Goal: Transaction & Acquisition: Book appointment/travel/reservation

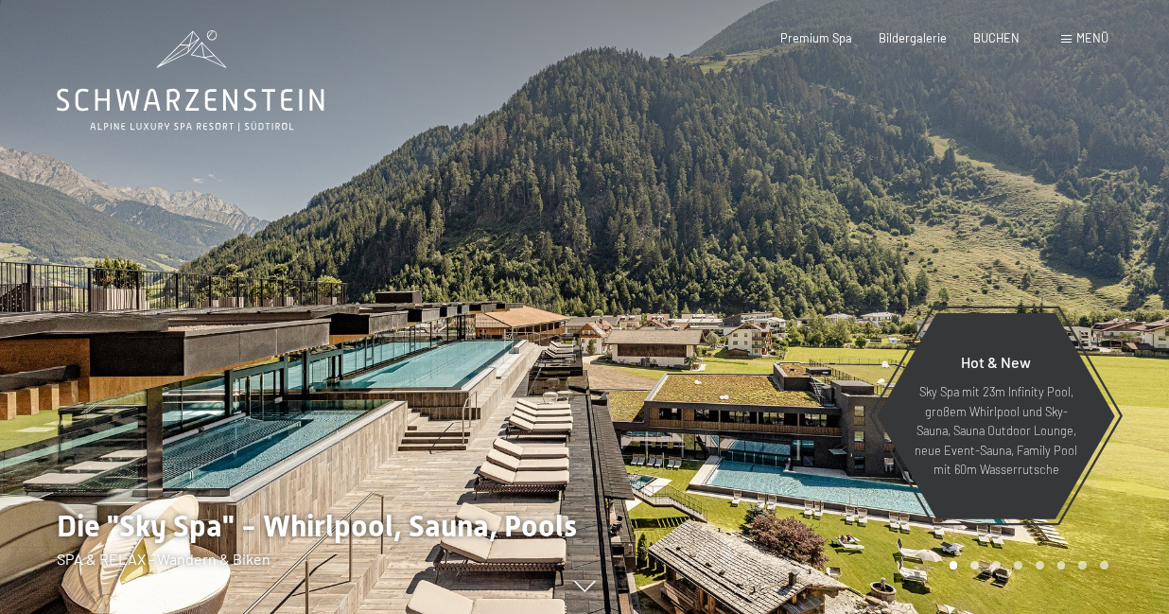
scroll to position [23, 0]
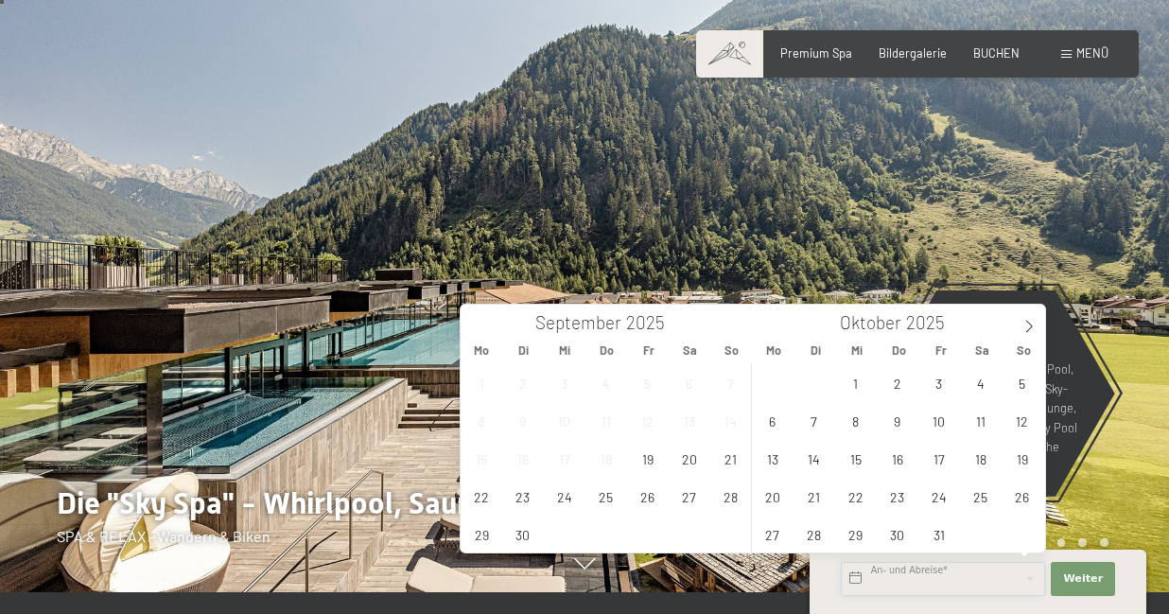
click at [966, 581] on input "text" at bounding box center [943, 579] width 204 height 34
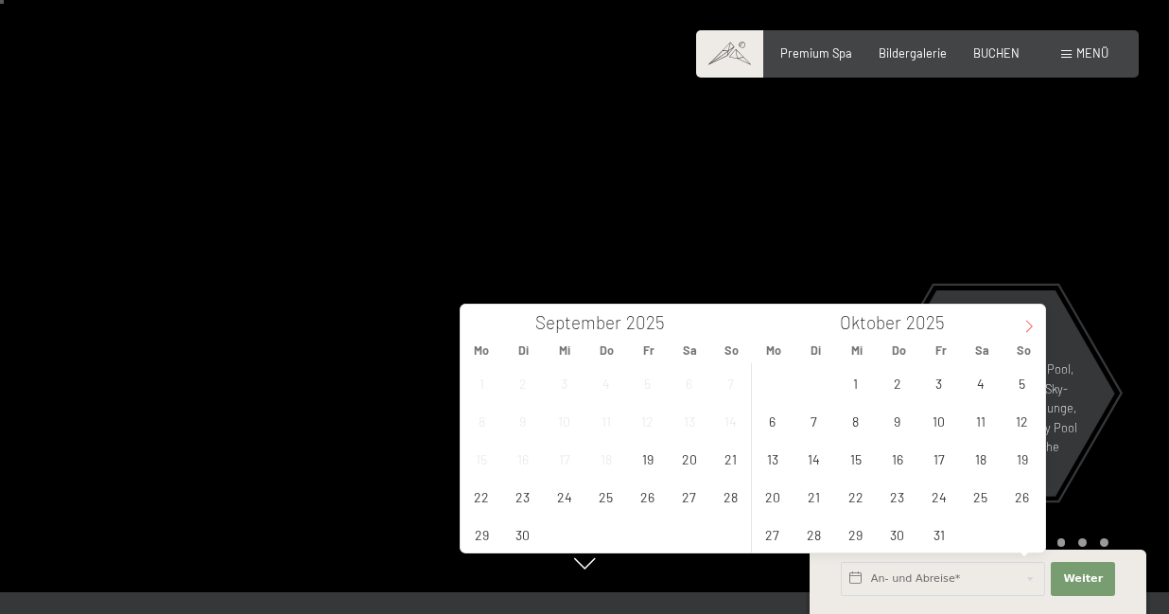
click at [1025, 325] on icon at bounding box center [1029, 326] width 13 height 13
type input "2026"
click at [889, 424] on span "8" at bounding box center [897, 420] width 37 height 37
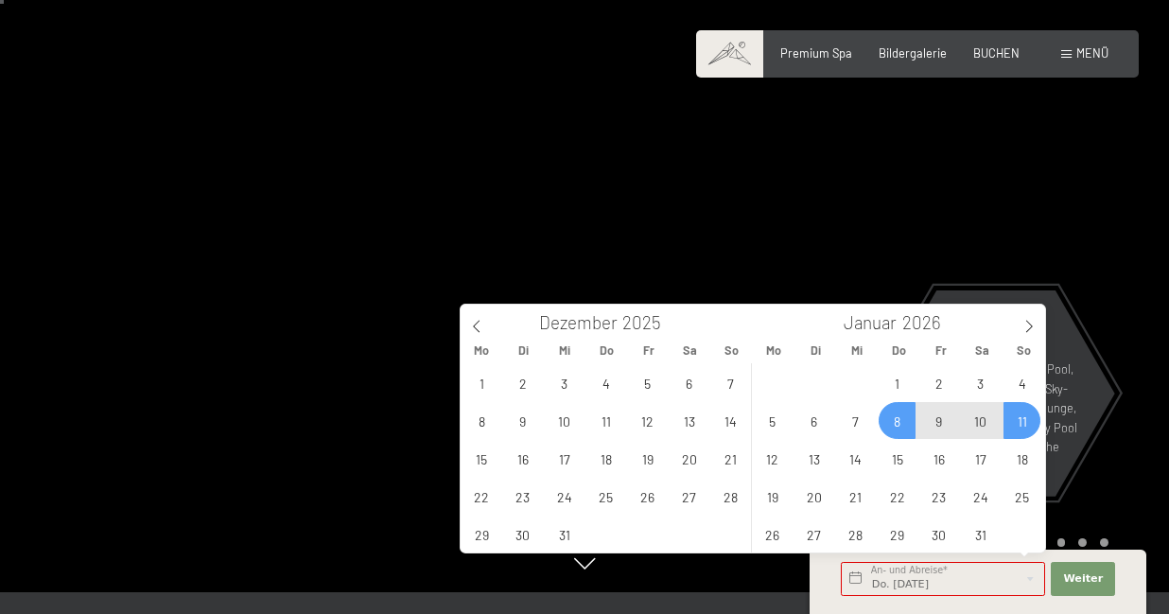
click at [1022, 414] on span "11" at bounding box center [1022, 420] width 37 height 37
type input "Do. [DATE] - So. [DATE]"
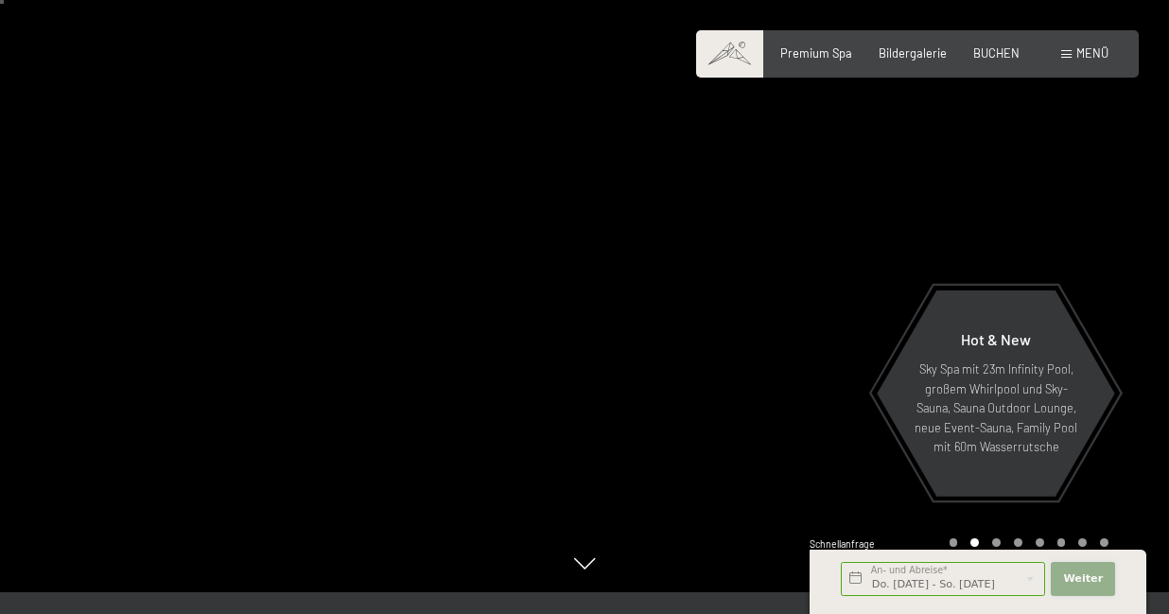
click at [1095, 581] on span "Weiter" at bounding box center [1083, 578] width 40 height 15
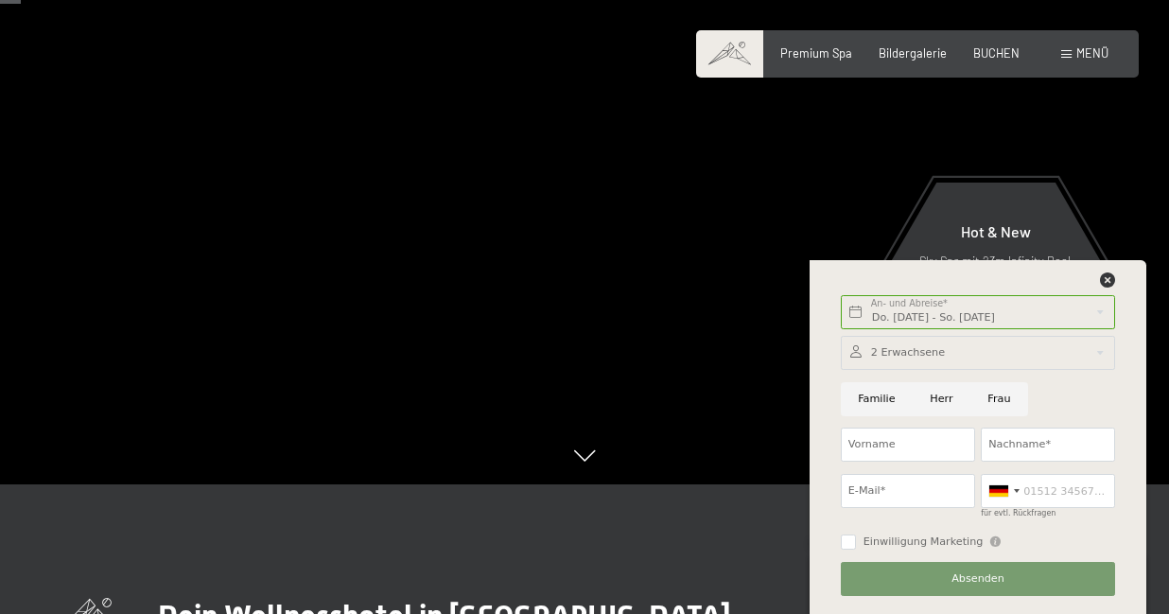
scroll to position [136, 0]
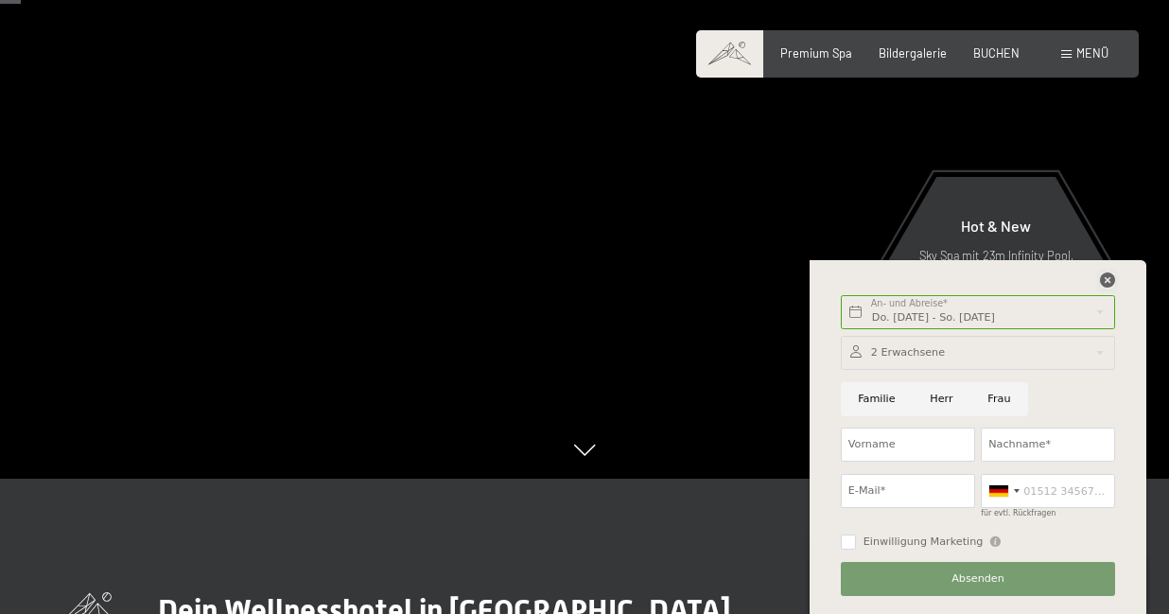
click at [1112, 280] on icon at bounding box center [1107, 279] width 15 height 15
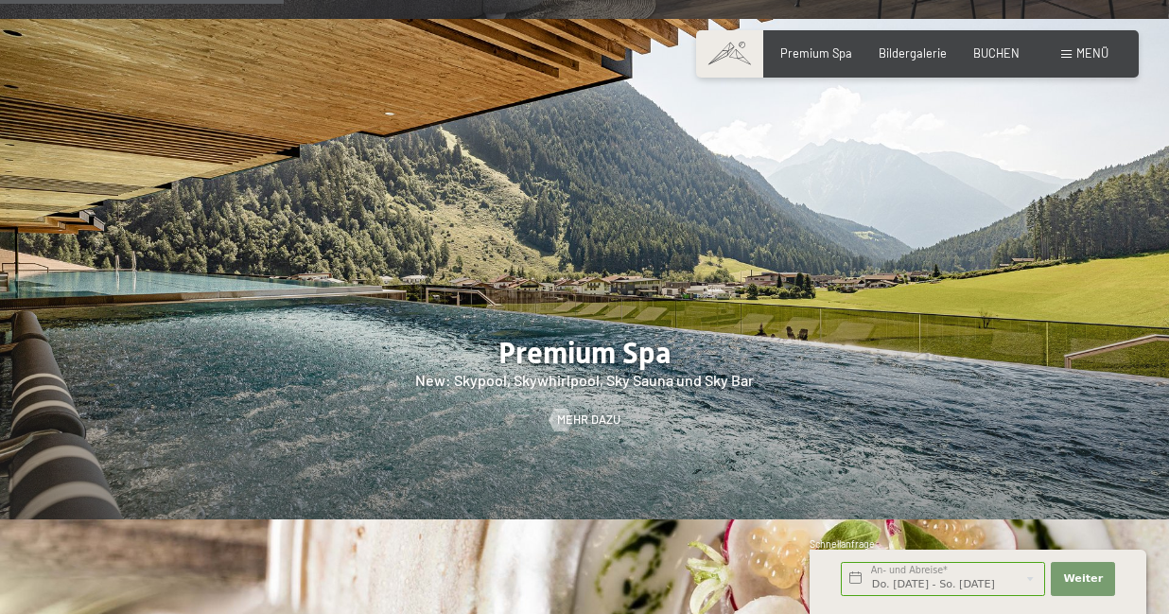
scroll to position [2020, 0]
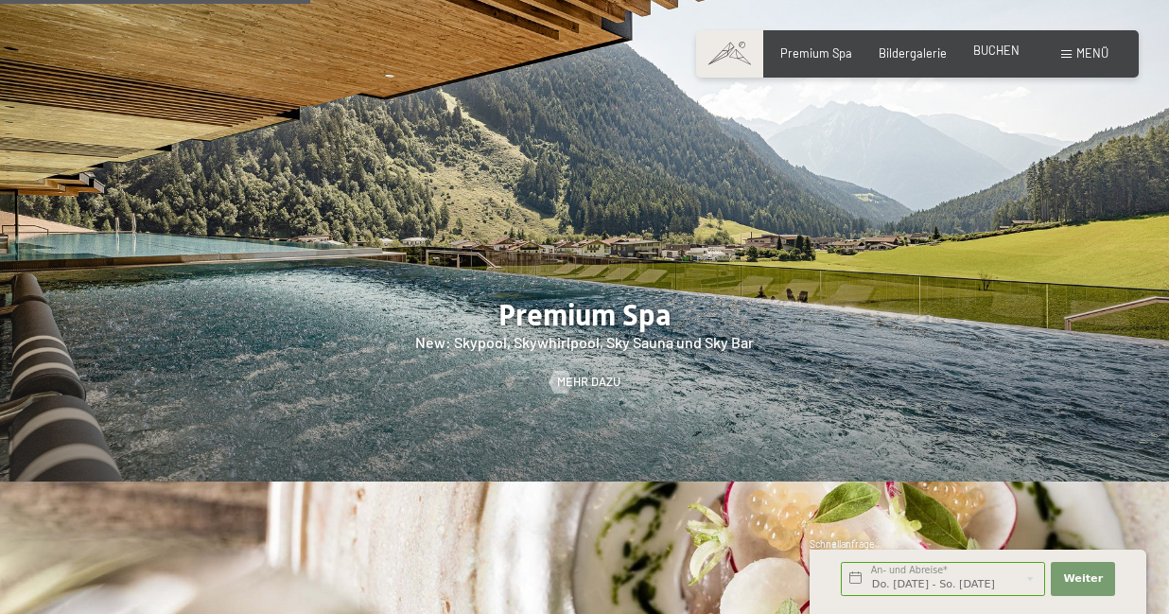
click at [1009, 49] on span "BUCHEN" at bounding box center [997, 50] width 46 height 15
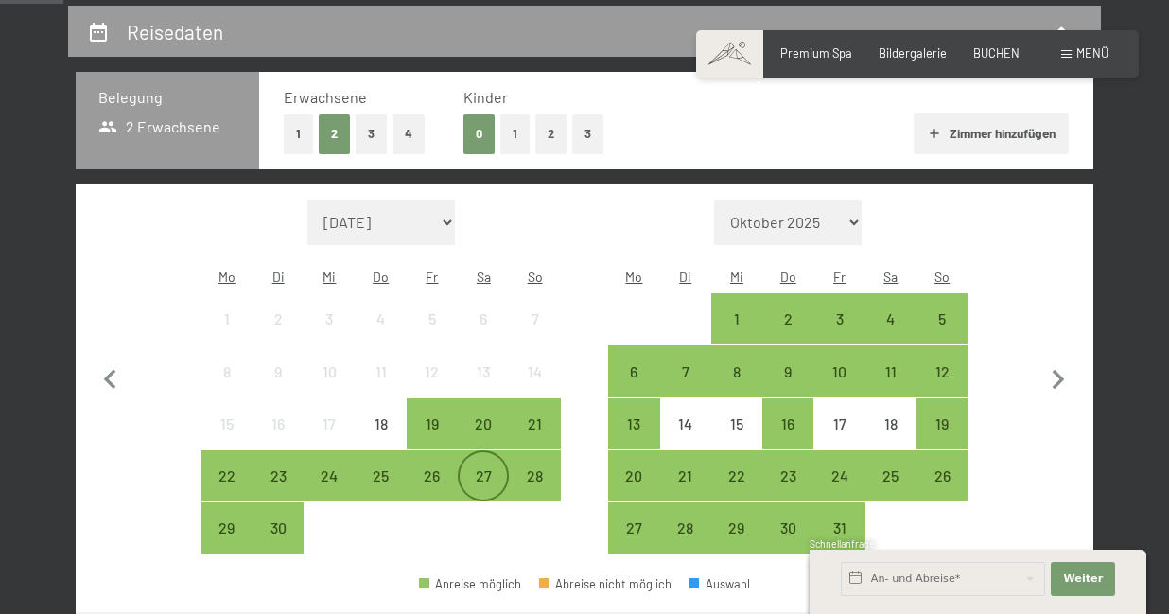
scroll to position [357, 0]
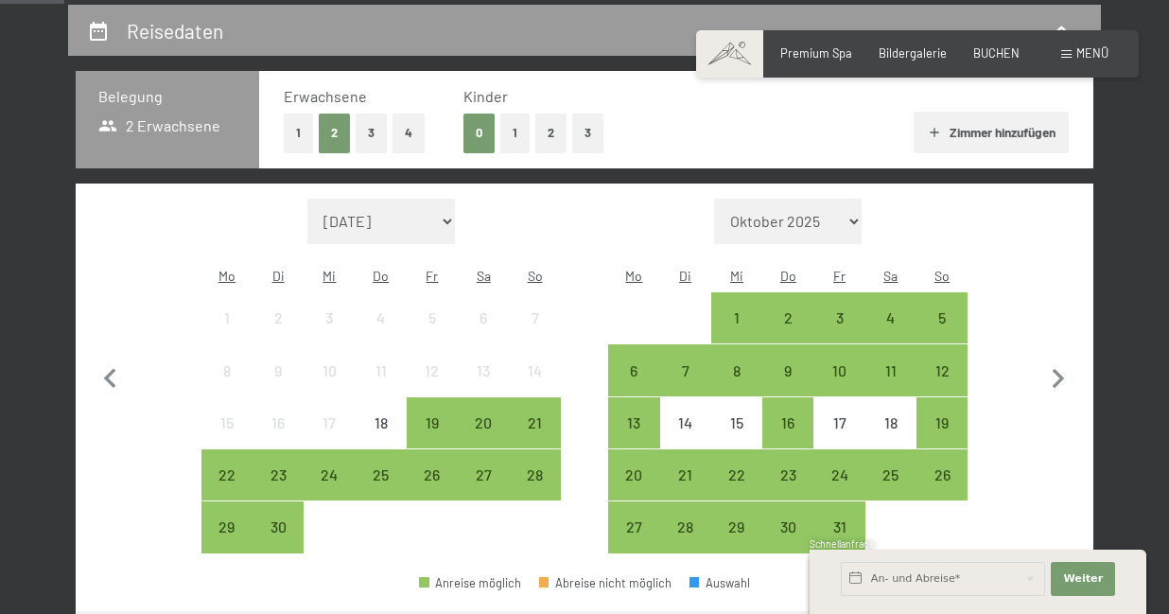
select select "2026-01-01"
select select "2026-02-01"
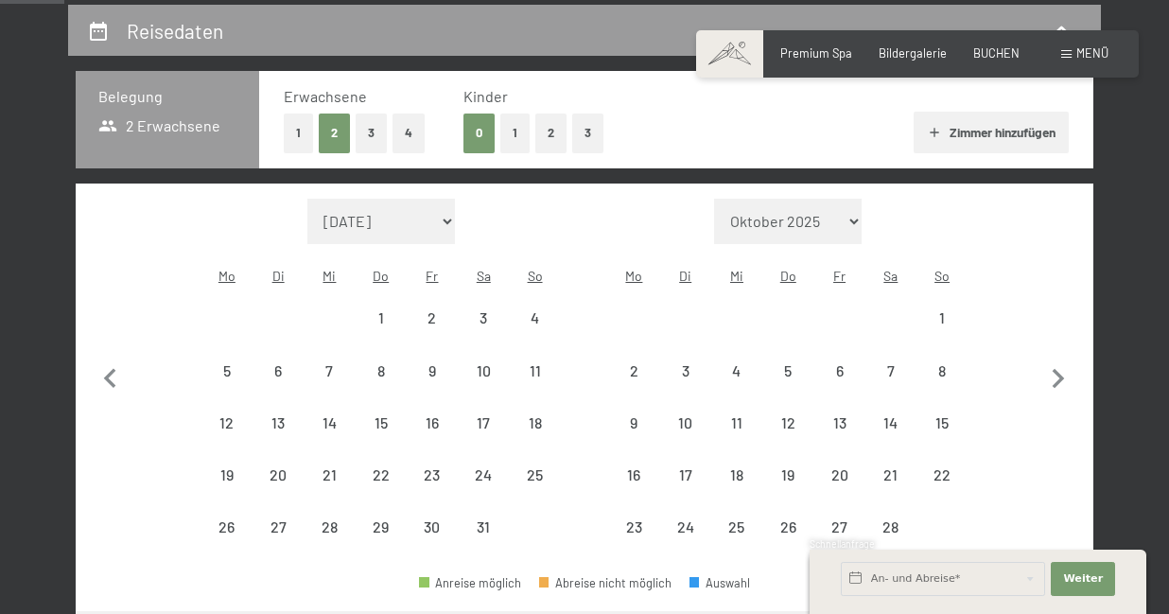
select select "2026-01-01"
select select "2026-02-01"
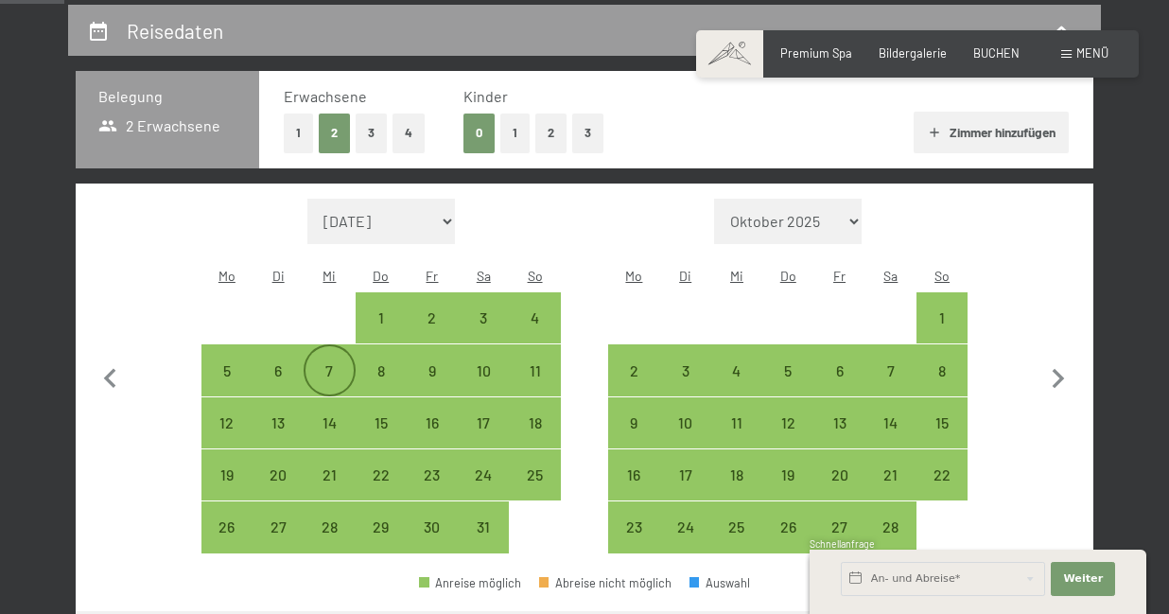
click at [333, 363] on div "7" at bounding box center [329, 386] width 47 height 47
select select "2026-01-01"
select select "2026-02-01"
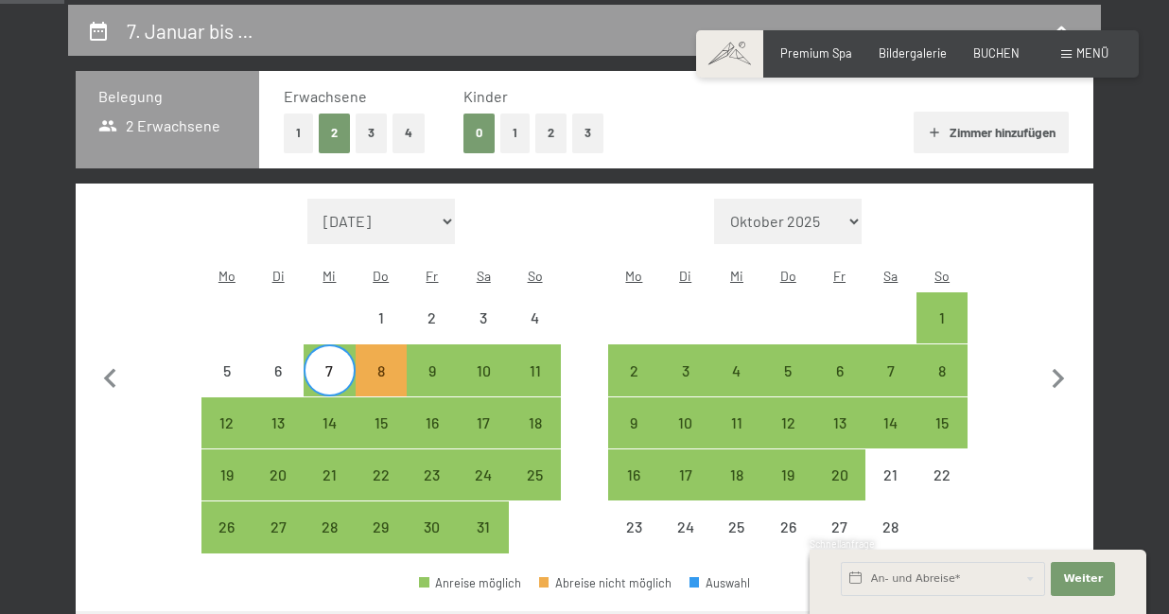
click at [333, 363] on div "7" at bounding box center [329, 386] width 47 height 47
select select "2026-01-01"
select select "2026-02-01"
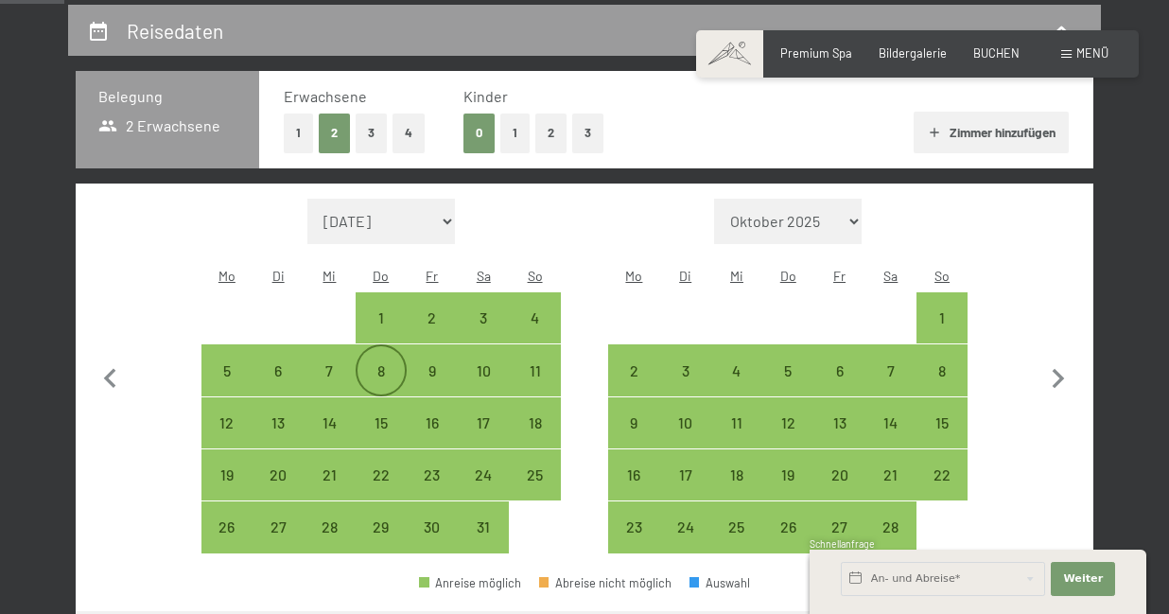
click at [378, 363] on div "8" at bounding box center [381, 386] width 47 height 47
select select "2026-01-01"
select select "2026-02-01"
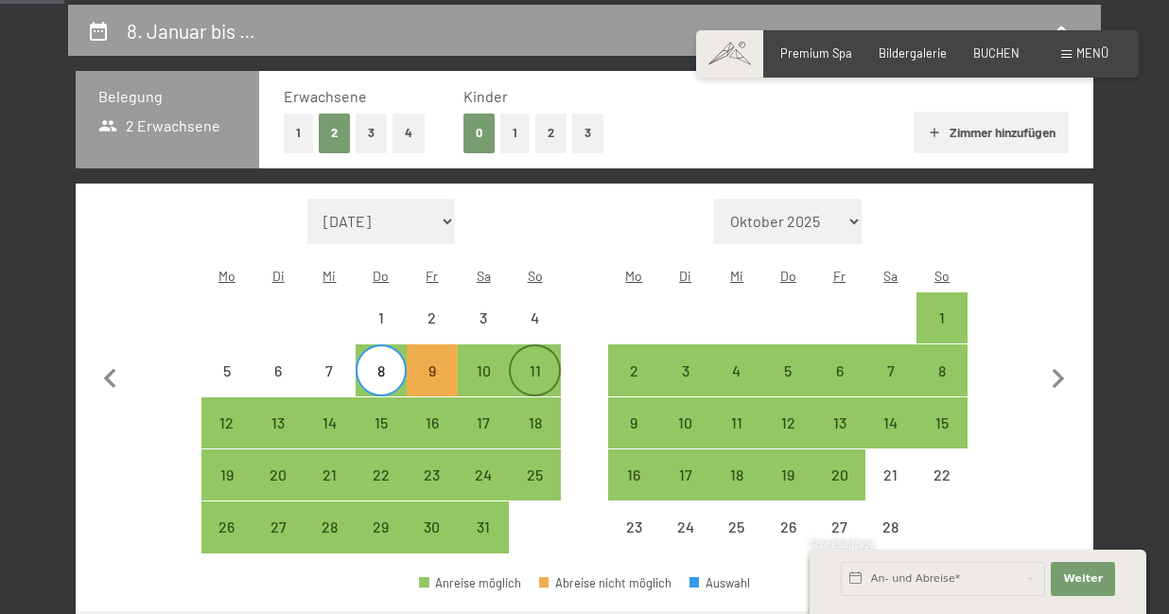
click at [535, 346] on div "11" at bounding box center [534, 369] width 47 height 47
select select "2026-01-01"
select select "2026-02-01"
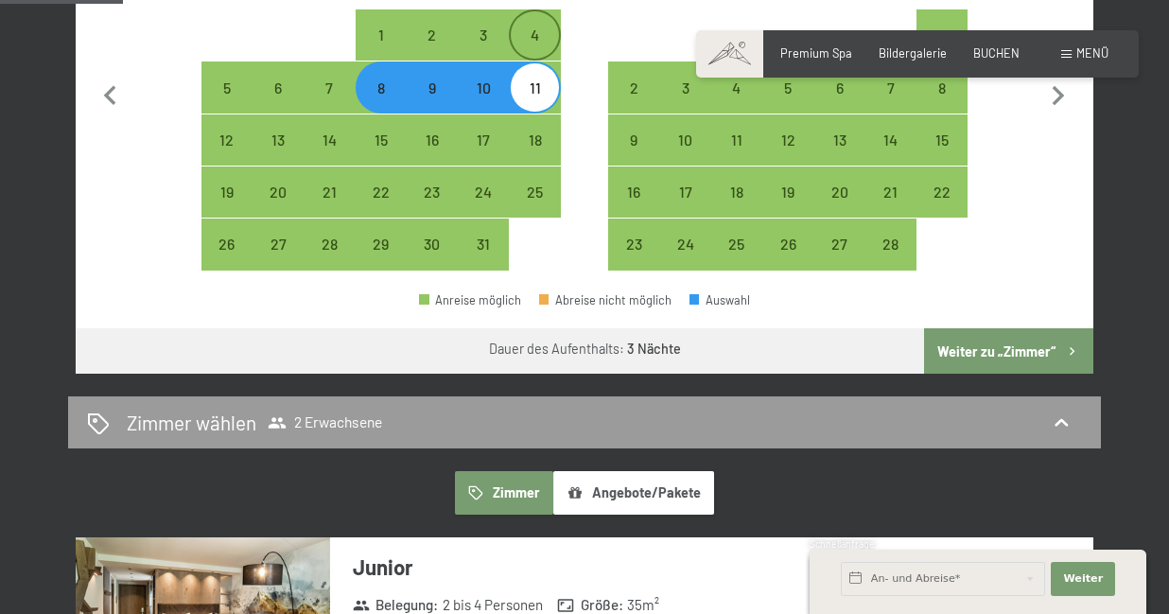
scroll to position [648, 0]
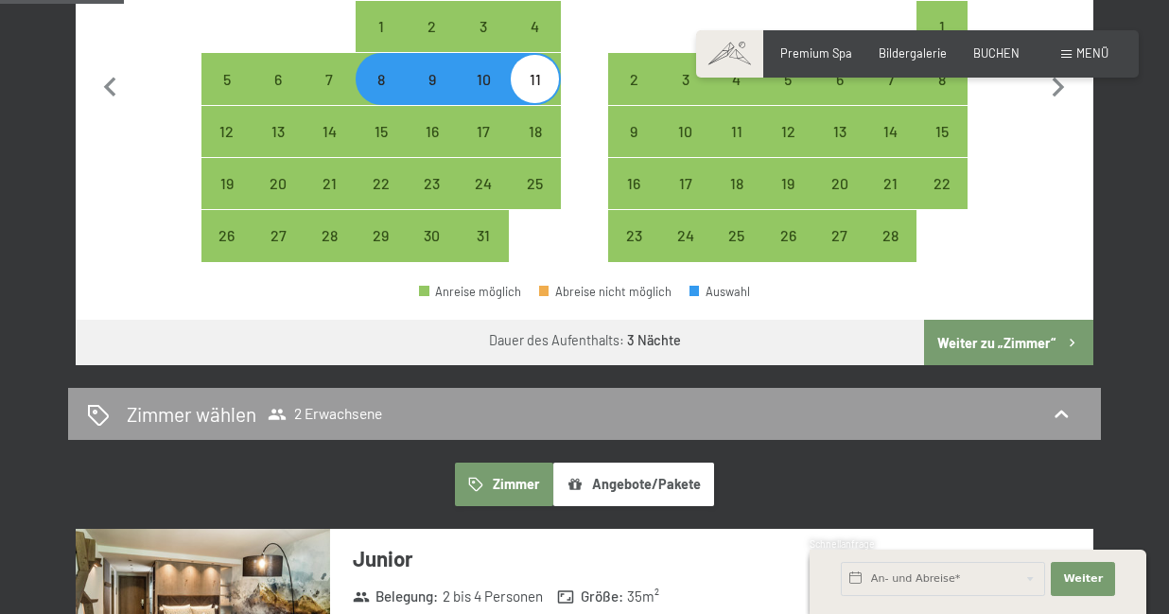
click at [962, 320] on button "Weiter zu „Zimmer“" at bounding box center [1008, 342] width 169 height 45
select select "2026-01-01"
select select "2026-02-01"
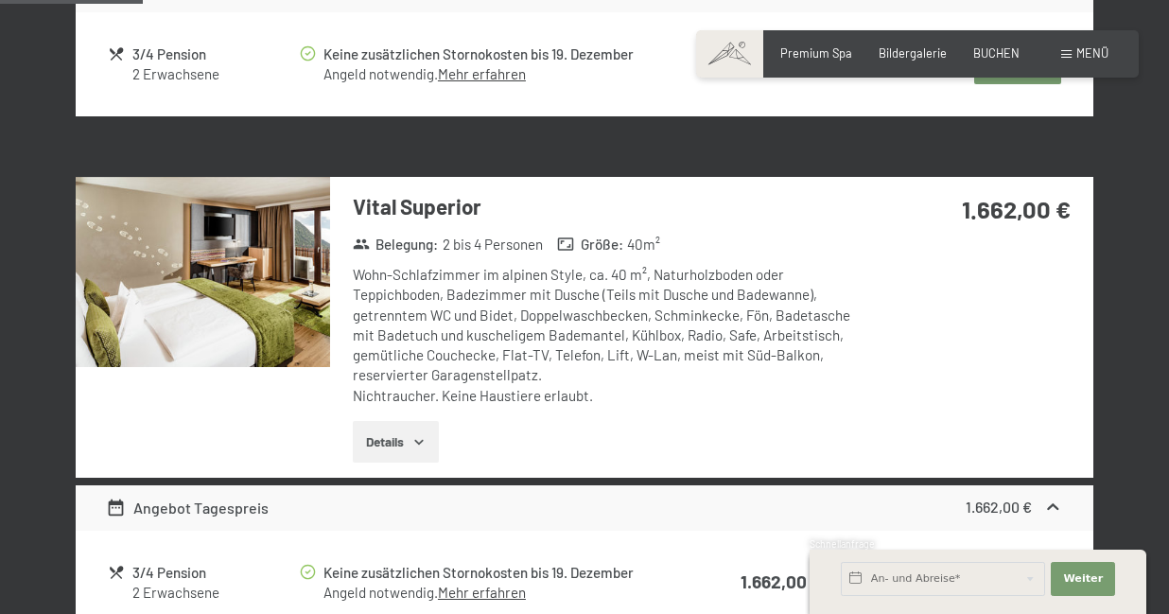
scroll to position [973, 0]
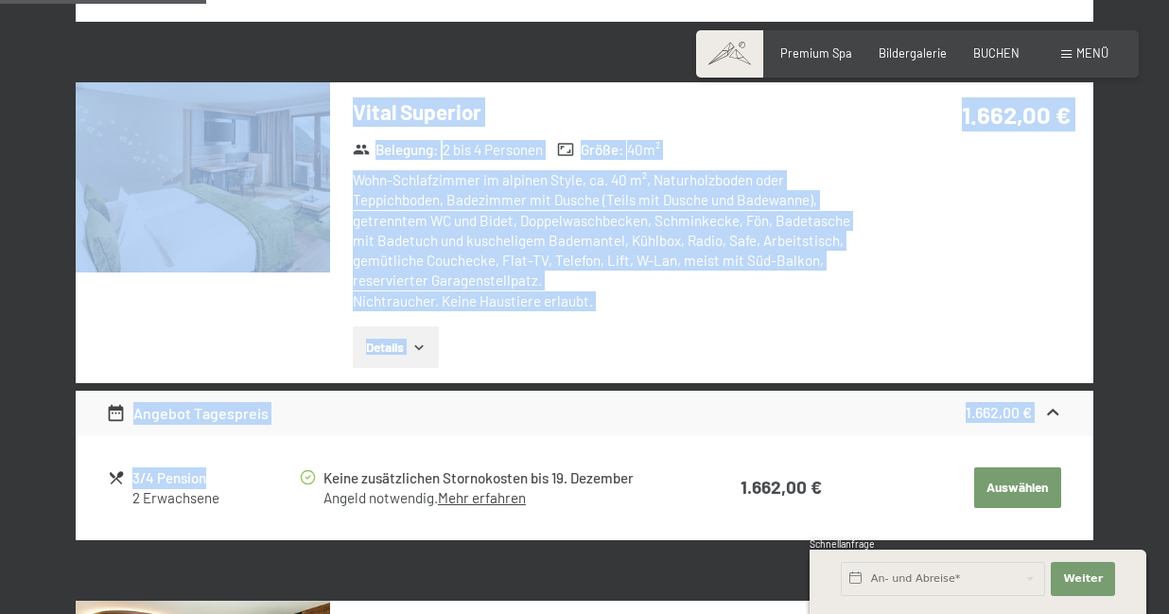
drag, startPoint x: 226, startPoint y: 531, endPoint x: 232, endPoint y: 471, distance: 59.9
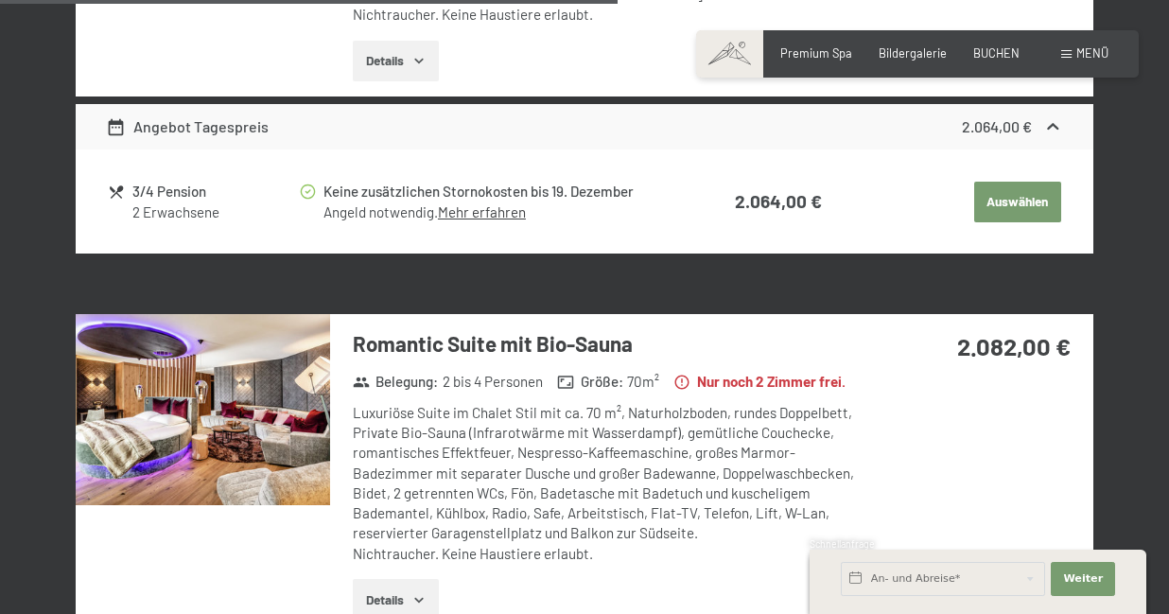
scroll to position [2940, 0]
